Goal: Find specific fact: Find specific fact

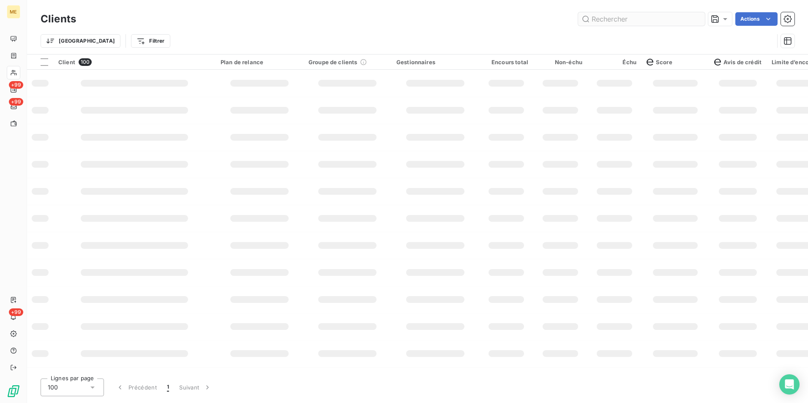
click at [632, 19] on input "text" at bounding box center [641, 19] width 127 height 14
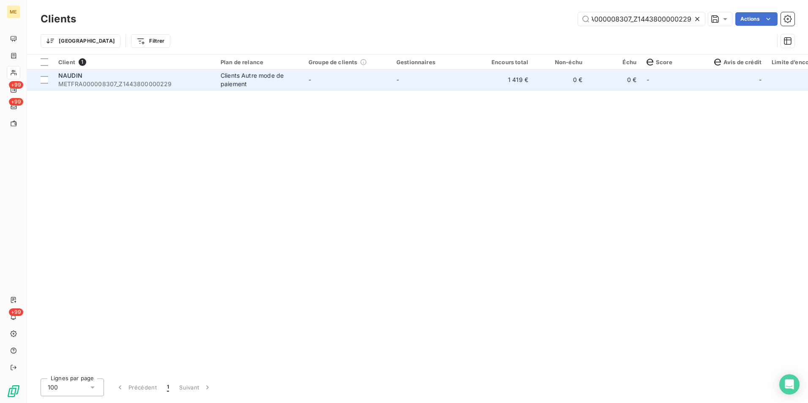
type input "METFRA000008307_Z1443800000229"
click at [329, 81] on td "-" at bounding box center [348, 80] width 88 height 20
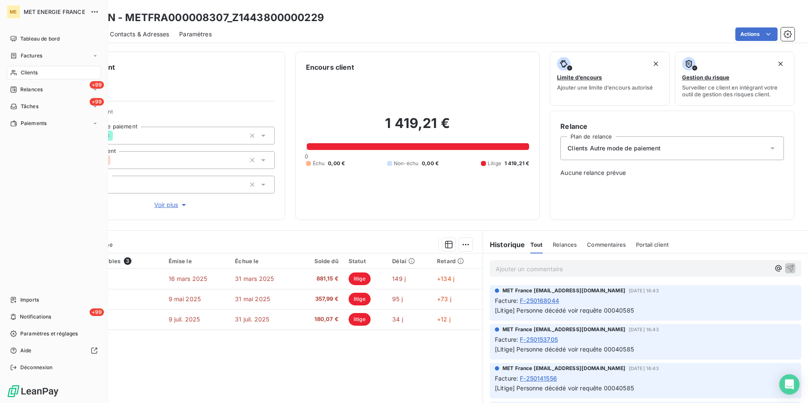
click at [38, 69] on span "Clients" at bounding box center [29, 73] width 17 height 8
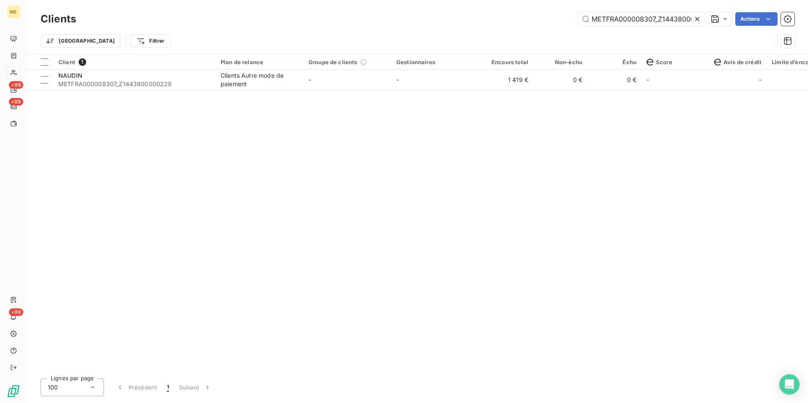
click at [696, 16] on icon at bounding box center [697, 19] width 8 height 8
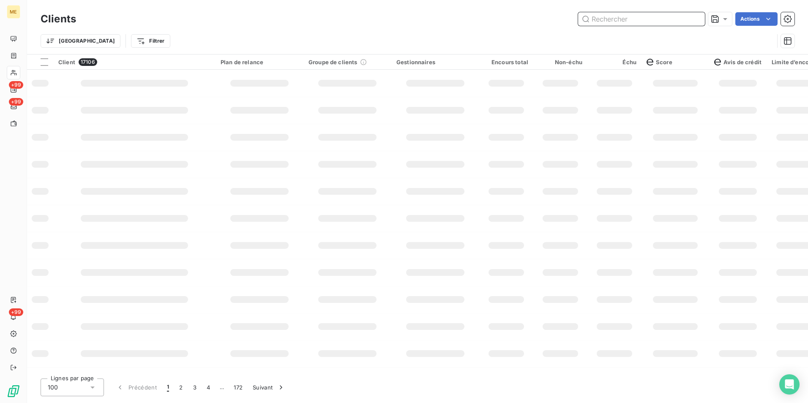
click at [621, 19] on input "text" at bounding box center [641, 19] width 127 height 14
paste input "METFRA000007854_22152966572116"
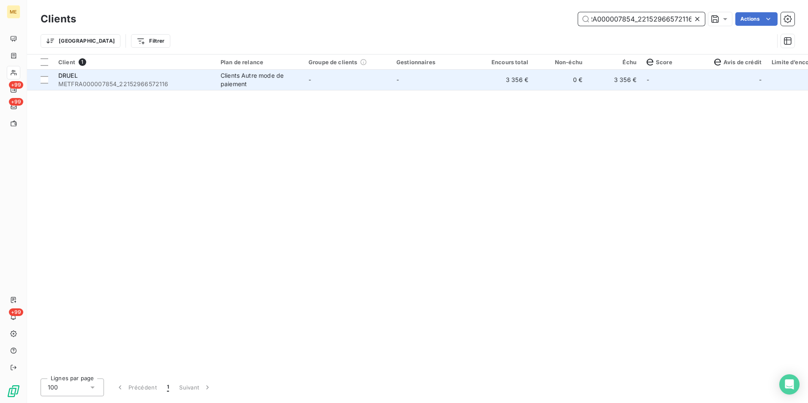
type input "METFRA000007854_22152966572116"
click at [334, 82] on td "-" at bounding box center [348, 80] width 88 height 20
click at [148, 84] on span "METFRA000007854_22152966572116" at bounding box center [134, 84] width 152 height 8
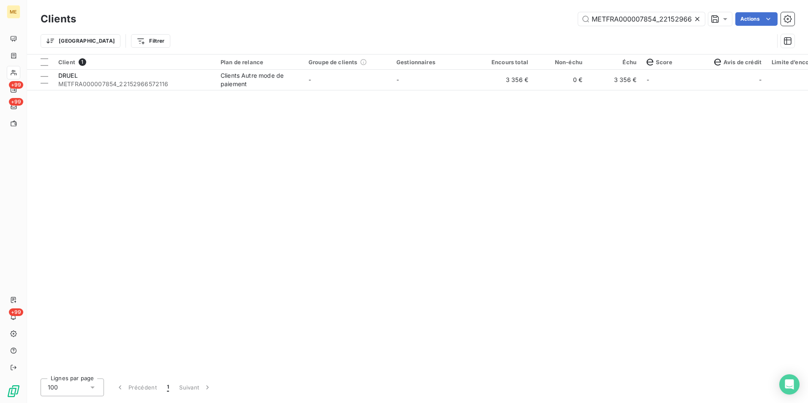
scroll to position [0, 22]
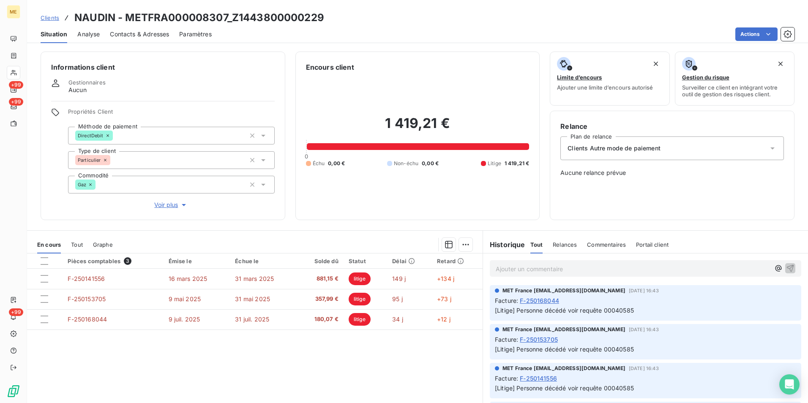
click at [539, 267] on p "Ajouter un commentaire ﻿" at bounding box center [633, 269] width 274 height 11
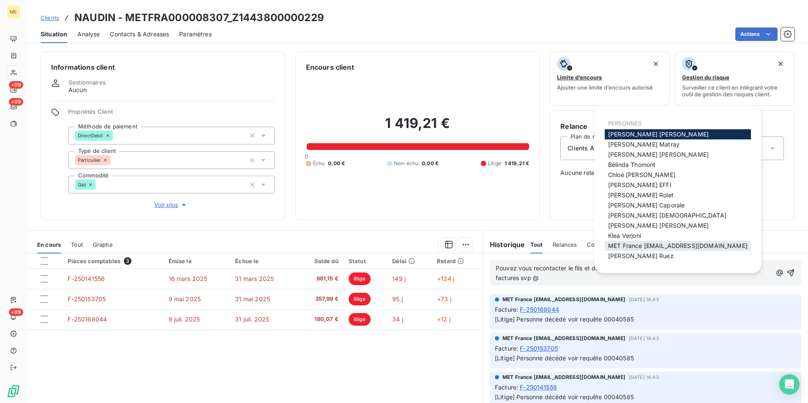
click at [640, 245] on span "MET France [EMAIL_ADDRESS][DOMAIN_NAME]" at bounding box center [678, 245] width 140 height 7
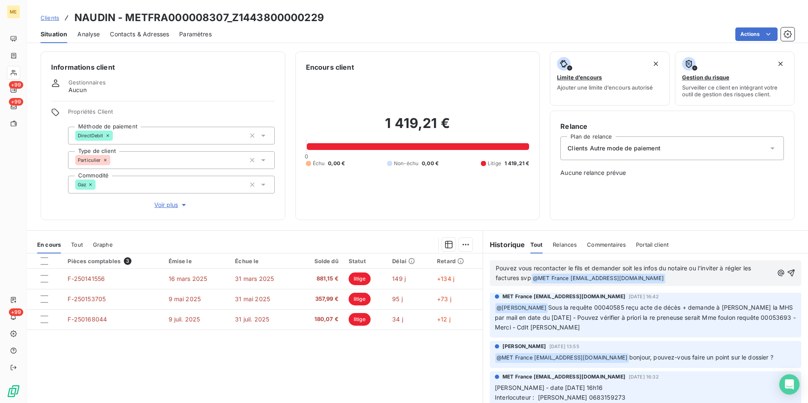
scroll to position [127, 0]
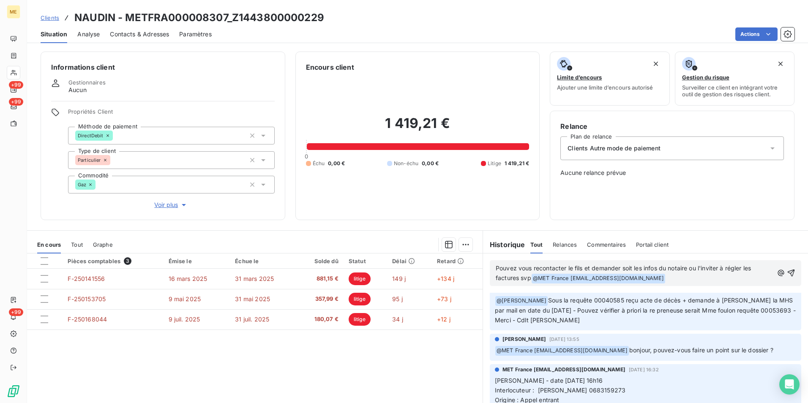
click at [767, 311] on span "Sous la requête 00040585 reçu acte de décès + demande à [PERSON_NAME] la MHS pa…" at bounding box center [646, 310] width 303 height 27
copy span "00053693"
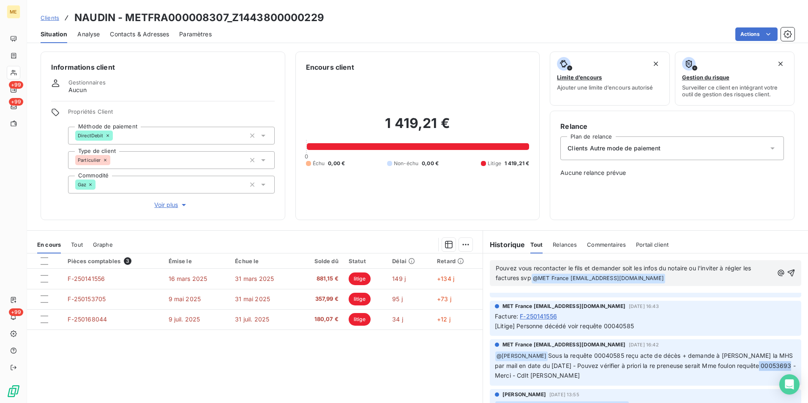
scroll to position [85, 0]
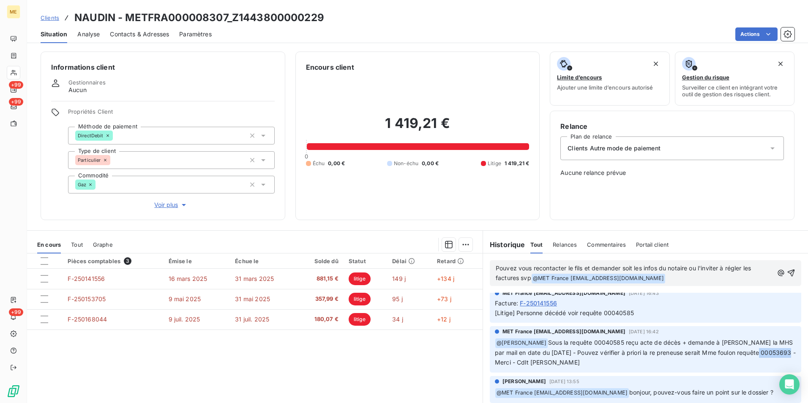
copy span "00053693"
click at [210, 21] on h3 "NAUDIN - METFRA000008307_Z1443800000229" at bounding box center [199, 17] width 250 height 15
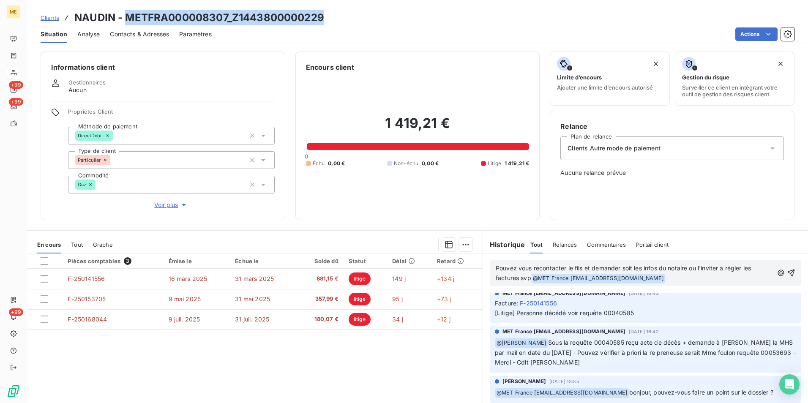
click at [210, 21] on h3 "NAUDIN - METFRA000008307_Z1443800000229" at bounding box center [199, 17] width 250 height 15
copy h3 "METFRA000008307_Z1443800000229"
click at [281, 16] on h3 "NAUDIN - METFRA000008307_Z1443800000229" at bounding box center [199, 17] width 250 height 15
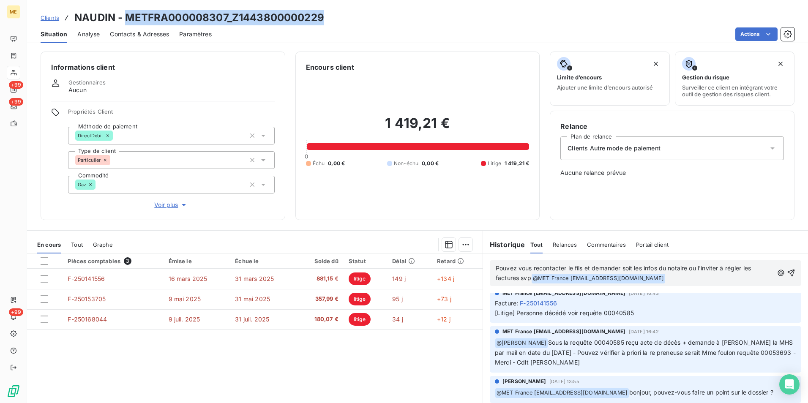
click at [281, 16] on h3 "NAUDIN - METFRA000008307_Z1443800000229" at bounding box center [199, 17] width 250 height 15
drag, startPoint x: 281, startPoint y: 16, endPoint x: 227, endPoint y: 19, distance: 53.8
click at [228, 19] on h3 "NAUDIN - METFRA000008307_Z1443800000229" at bounding box center [199, 17] width 250 height 15
drag, startPoint x: 232, startPoint y: 18, endPoint x: 328, endPoint y: 19, distance: 96.0
click at [328, 19] on div "Clients NAUDIN - METFRA000008307_Z1443800000229" at bounding box center [417, 17] width 781 height 15
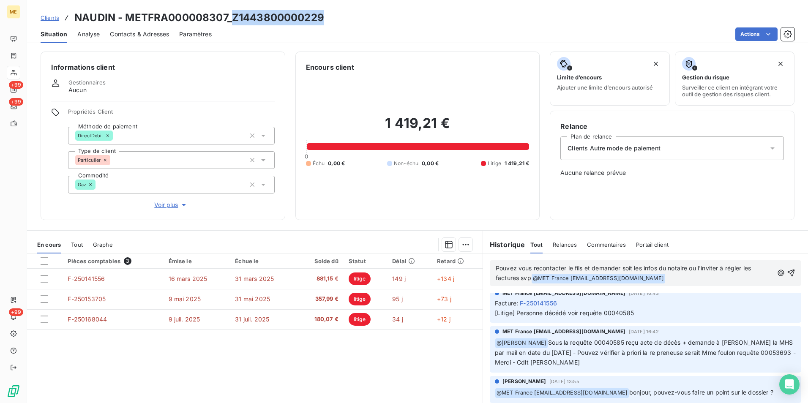
drag, startPoint x: 328, startPoint y: 19, endPoint x: 309, endPoint y: 19, distance: 19.0
copy h3 "Z1443800000229"
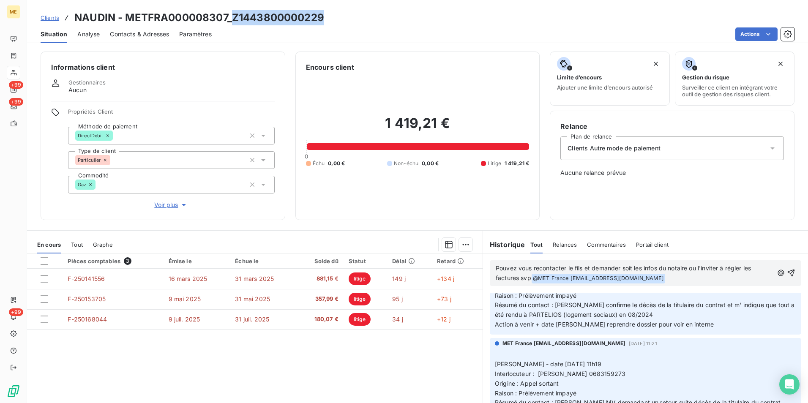
scroll to position [199, 0]
